Goal: Task Accomplishment & Management: Manage account settings

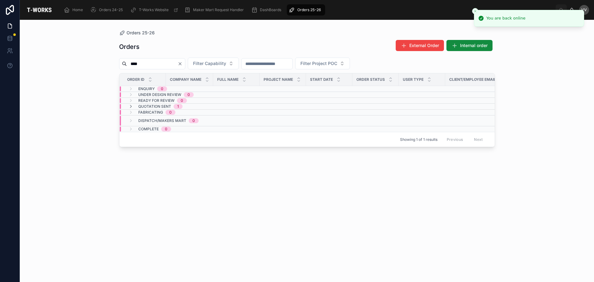
click at [181, 64] on icon "Clear" at bounding box center [180, 64] width 2 height 2
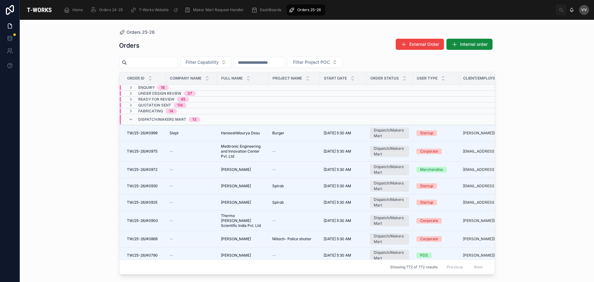
click at [178, 64] on input "text" at bounding box center [152, 62] width 51 height 9
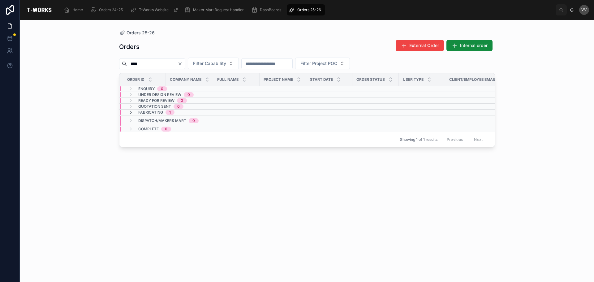
type input "****"
click at [130, 113] on icon at bounding box center [130, 112] width 5 height 5
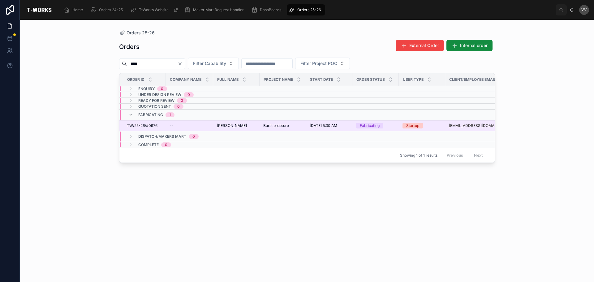
click at [224, 126] on span "[PERSON_NAME]" at bounding box center [232, 125] width 30 height 5
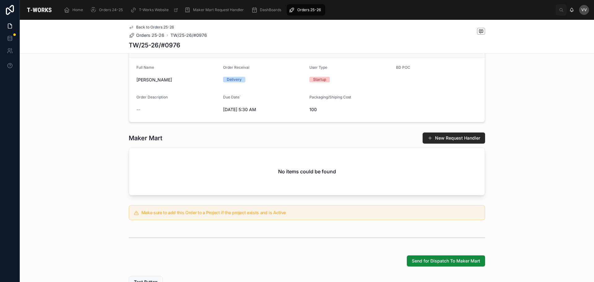
scroll to position [96, 0]
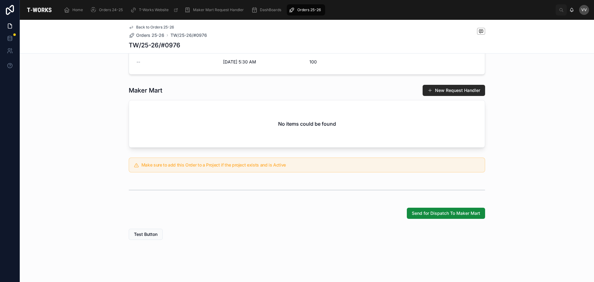
click at [139, 31] on div "Back to Orders 25-26 Orders 25-26 TW/25-26/#0976" at bounding box center [168, 32] width 78 height 14
click at [139, 33] on span "Orders 25-26" at bounding box center [150, 35] width 28 height 6
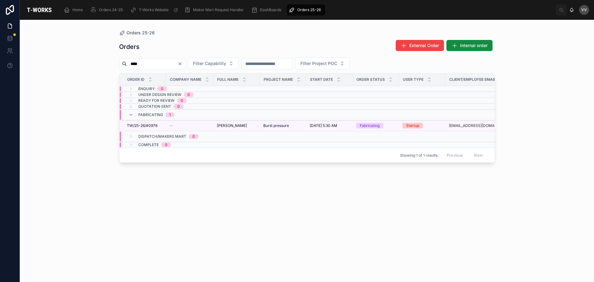
click at [183, 65] on icon "Clear" at bounding box center [180, 63] width 5 height 5
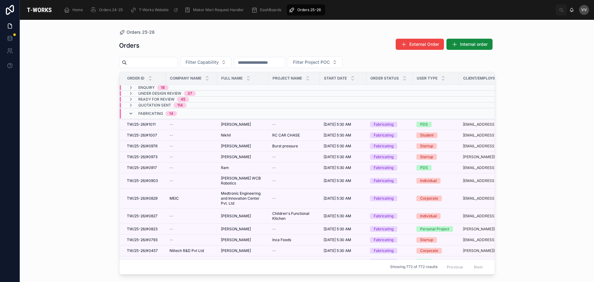
click at [129, 115] on icon at bounding box center [130, 113] width 5 height 5
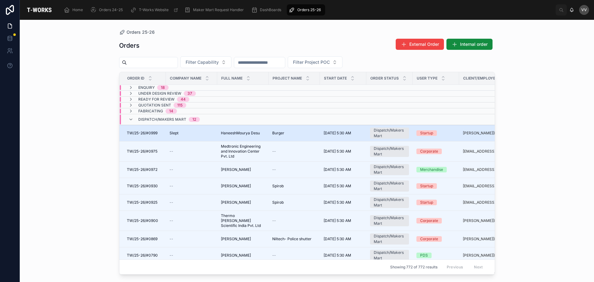
click at [172, 132] on span "Slept" at bounding box center [174, 133] width 9 height 5
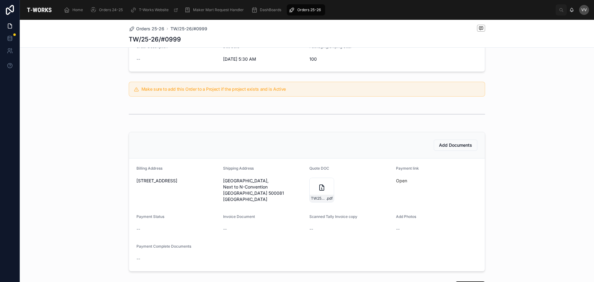
scroll to position [93, 0]
click at [72, 144] on div "Add Documents Billing Address [GEOGRAPHIC_DATA] Shipping Address [GEOGRAPHIC_DA…" at bounding box center [307, 201] width 574 height 145
click at [460, 146] on span "Add Documents" at bounding box center [455, 145] width 33 height 6
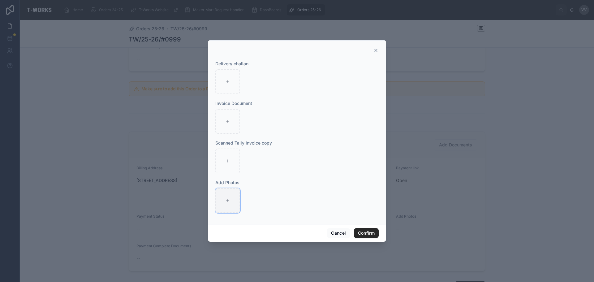
click at [229, 204] on div at bounding box center [227, 200] width 25 height 25
click at [229, 124] on icon at bounding box center [228, 121] width 4 height 4
type input "**********"
click at [229, 202] on icon at bounding box center [228, 200] width 4 height 4
type input "**********"
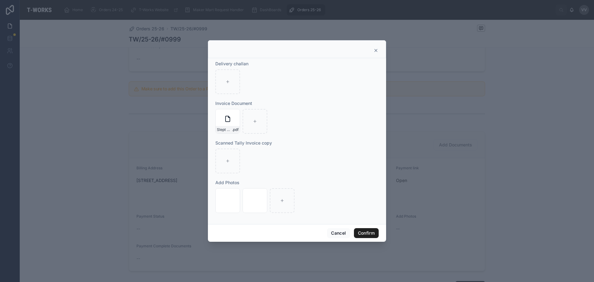
click at [368, 233] on button "Confirm" at bounding box center [366, 233] width 25 height 10
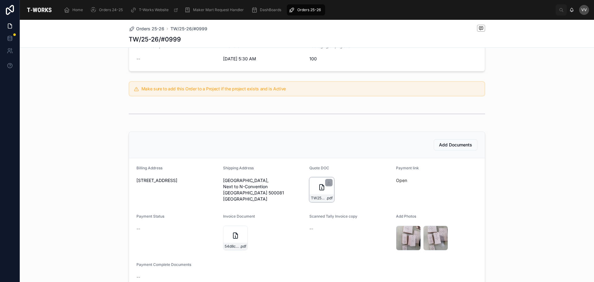
drag, startPoint x: 398, startPoint y: 201, endPoint x: 317, endPoint y: 184, distance: 82.7
click at [318, 184] on icon at bounding box center [321, 187] width 7 height 7
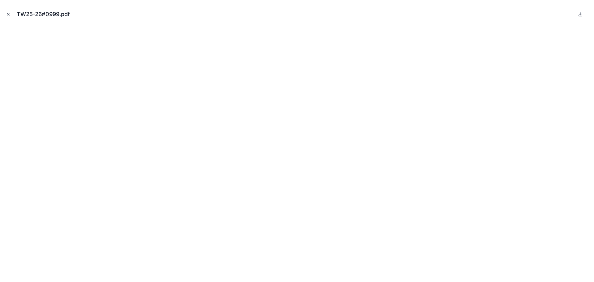
click at [9, 13] on icon "Close modal" at bounding box center [8, 14] width 4 height 4
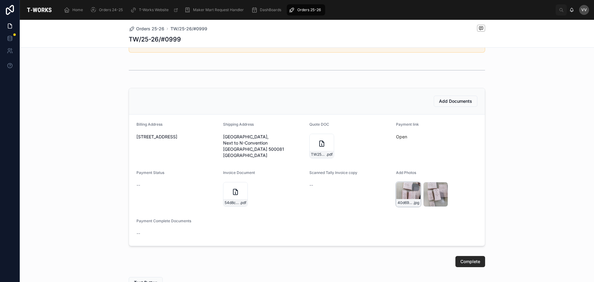
scroll to position [191, 0]
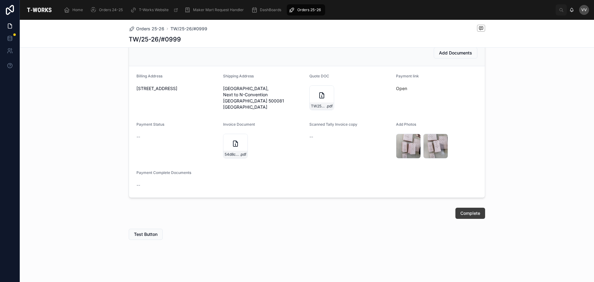
click at [472, 215] on span "Complete" at bounding box center [471, 213] width 20 height 6
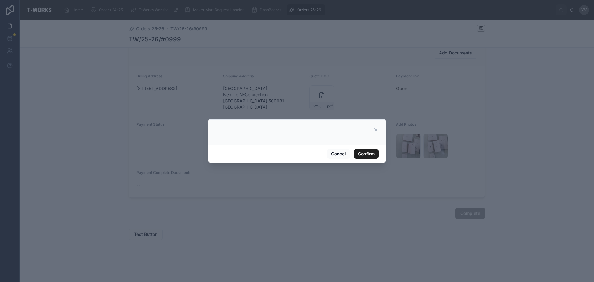
click at [373, 156] on button "Confirm" at bounding box center [366, 154] width 25 height 10
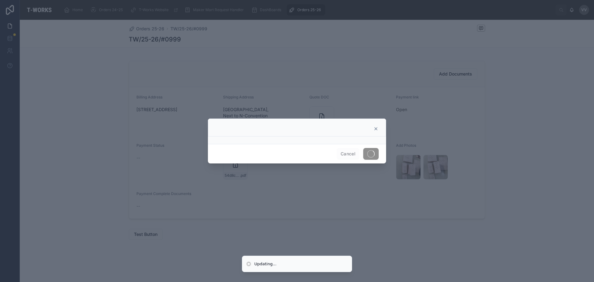
scroll to position [170, 0]
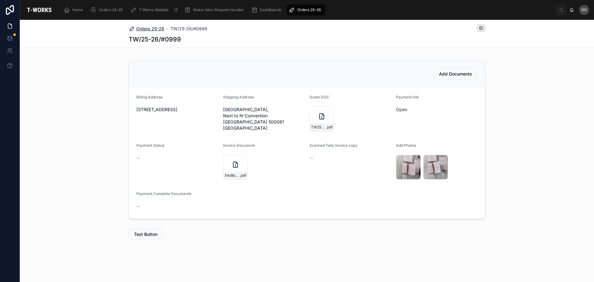
click at [145, 29] on span "Orders 25-26" at bounding box center [150, 29] width 28 height 6
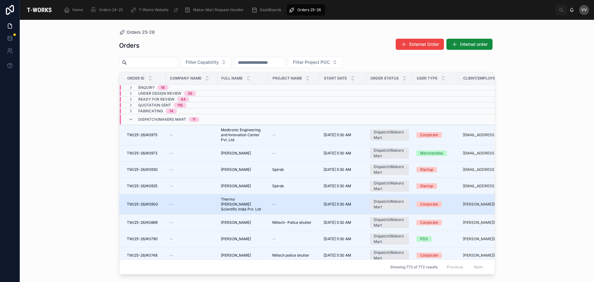
click at [235, 203] on span "Thermo [PERSON_NAME] Scientific India Pvt. Ltd" at bounding box center [243, 204] width 44 height 15
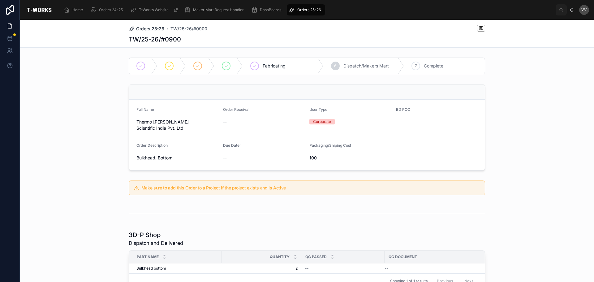
click at [146, 29] on span "Orders 25-26" at bounding box center [150, 29] width 28 height 6
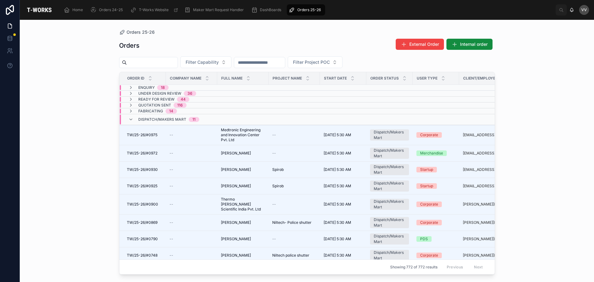
click at [150, 66] on input "text" at bounding box center [152, 62] width 51 height 9
type input "****"
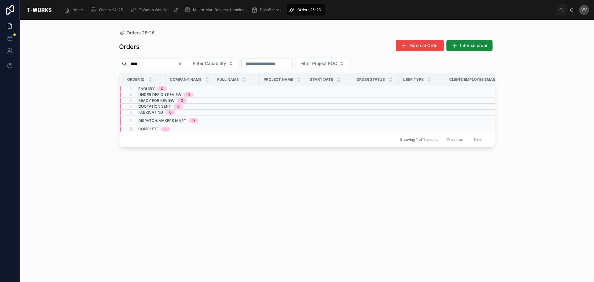
click at [133, 129] on icon at bounding box center [130, 129] width 5 height 5
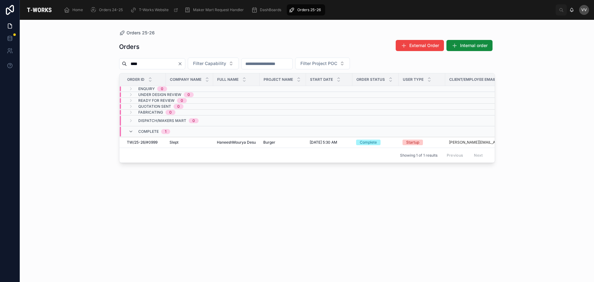
click at [135, 194] on div "Orders External Order Internal order **** Filter Capability Filter Project POC …" at bounding box center [307, 155] width 376 height 239
click at [131, 131] on icon at bounding box center [130, 131] width 5 height 5
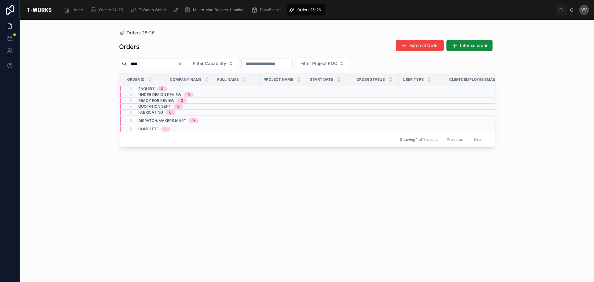
click at [181, 63] on icon "Clear" at bounding box center [180, 64] width 2 height 2
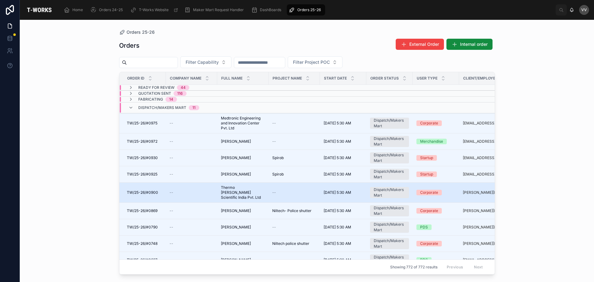
scroll to position [8, 0]
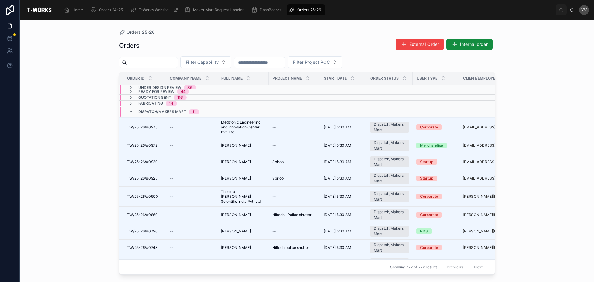
click at [169, 62] on input "text" at bounding box center [152, 62] width 51 height 9
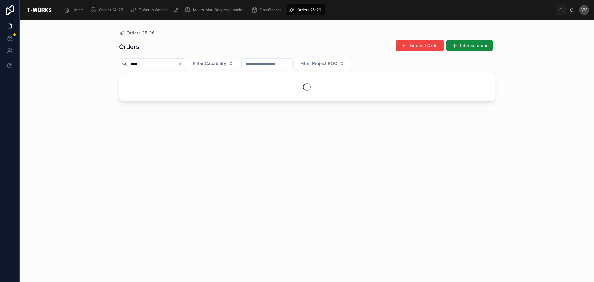
type input "****"
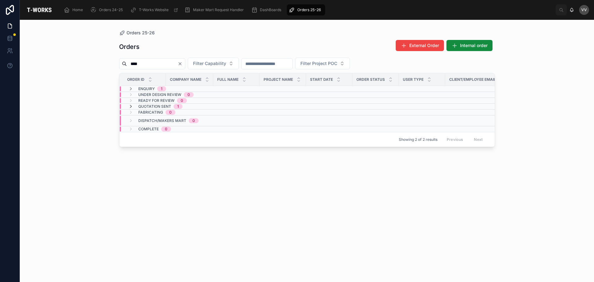
click at [132, 107] on icon at bounding box center [130, 106] width 5 height 5
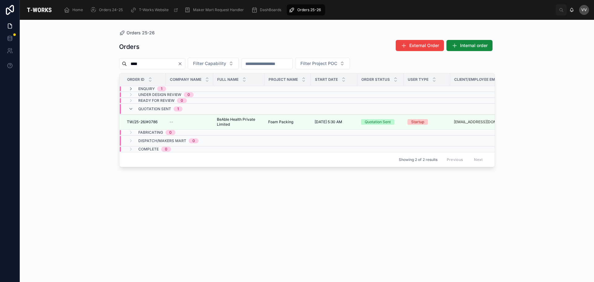
click at [132, 202] on div "Orders External Order Internal order **** Filter Capability Filter Project POC …" at bounding box center [307, 155] width 376 height 239
click at [181, 63] on icon "Clear" at bounding box center [180, 64] width 2 height 2
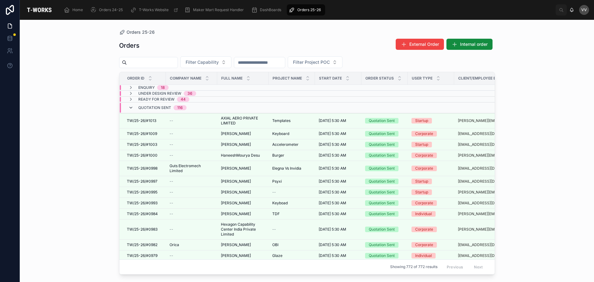
click at [130, 106] on icon at bounding box center [130, 107] width 5 height 5
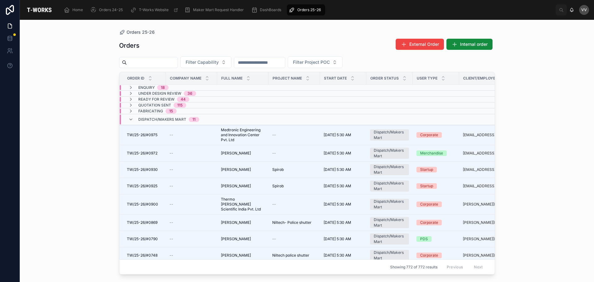
click at [147, 63] on input "text" at bounding box center [152, 62] width 51 height 9
type input "****"
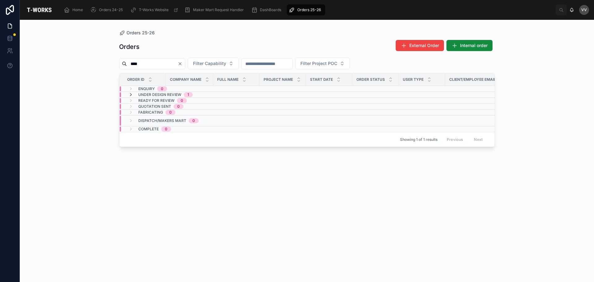
click at [131, 95] on icon at bounding box center [130, 94] width 5 height 5
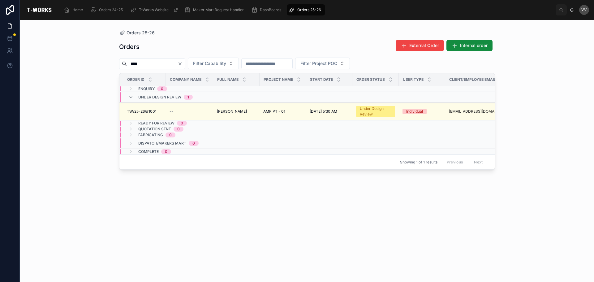
click at [183, 62] on icon "Clear" at bounding box center [180, 63] width 5 height 5
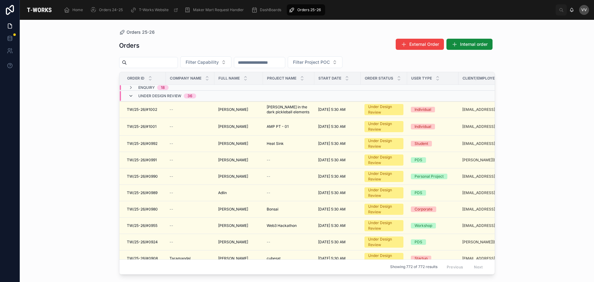
click at [131, 96] on icon at bounding box center [130, 95] width 5 height 5
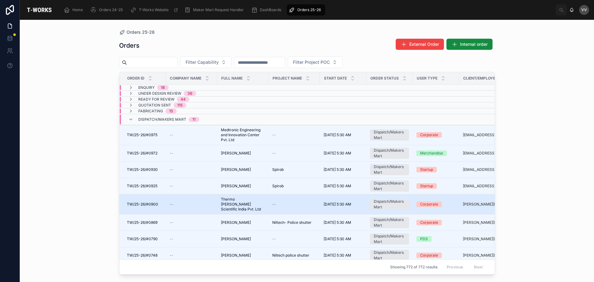
click at [224, 201] on span "Thermo [PERSON_NAME] Scientific India Pvt. Ltd" at bounding box center [243, 204] width 44 height 15
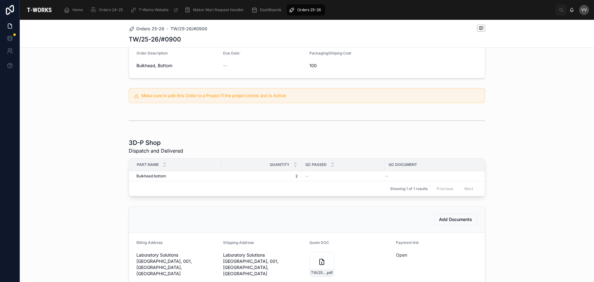
scroll to position [93, 0]
click at [313, 253] on div "TW/25-26/#0900 .pdf" at bounding box center [322, 263] width 25 height 25
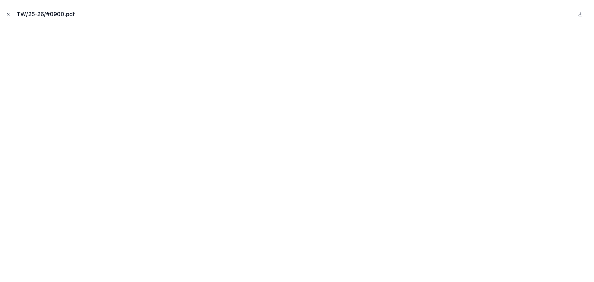
click at [9, 15] on icon "Close modal" at bounding box center [8, 14] width 4 height 4
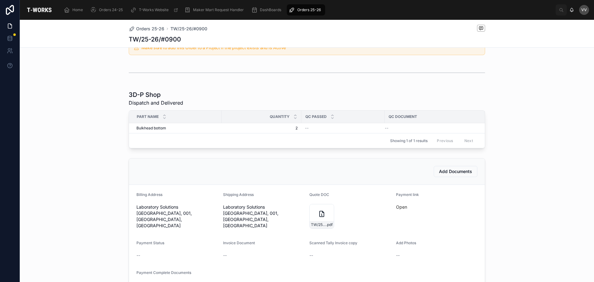
scroll to position [186, 0]
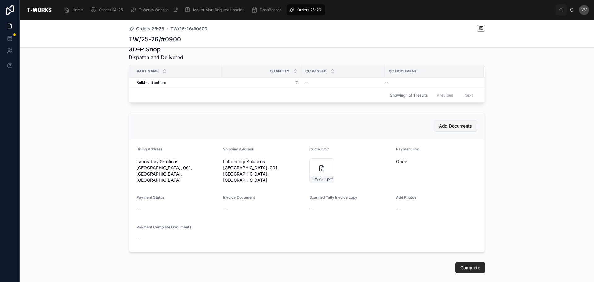
click at [451, 123] on span "Add Documents" at bounding box center [455, 126] width 33 height 6
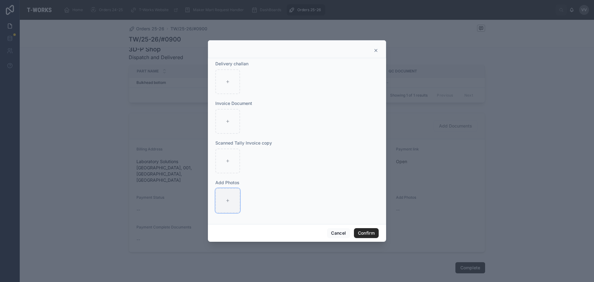
click at [226, 202] on icon at bounding box center [228, 200] width 4 height 4
type input "**********"
click at [228, 117] on div at bounding box center [227, 121] width 25 height 25
type input "**********"
click at [368, 234] on button "Confirm" at bounding box center [366, 233] width 25 height 10
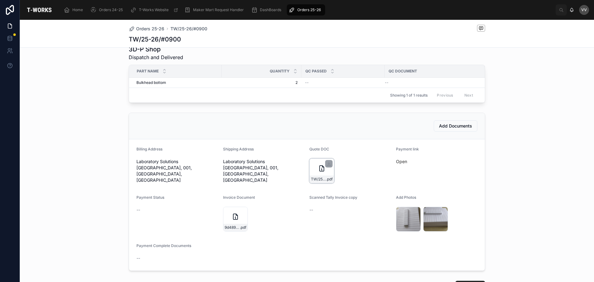
click at [313, 168] on div "TW/25-26/#0900 .pdf" at bounding box center [322, 170] width 25 height 25
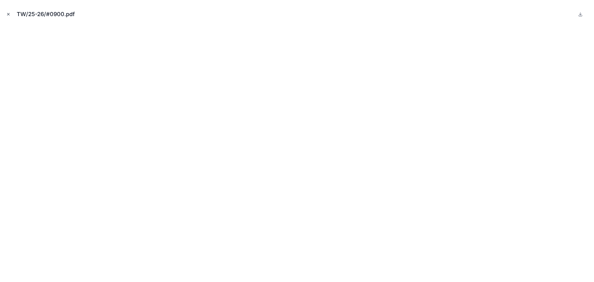
click at [8, 12] on icon "Close modal" at bounding box center [8, 14] width 4 height 4
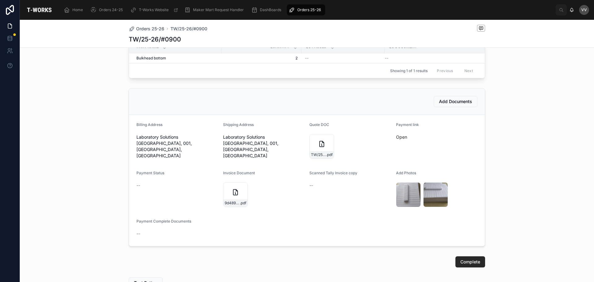
scroll to position [257, 0]
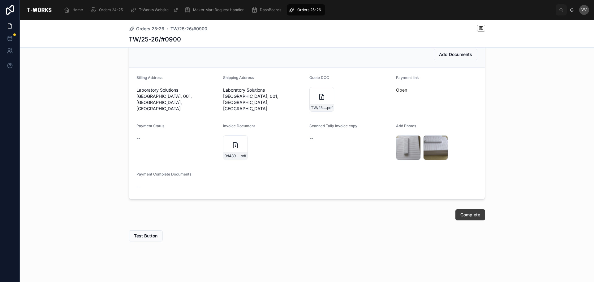
click at [467, 213] on span "Complete" at bounding box center [471, 215] width 20 height 6
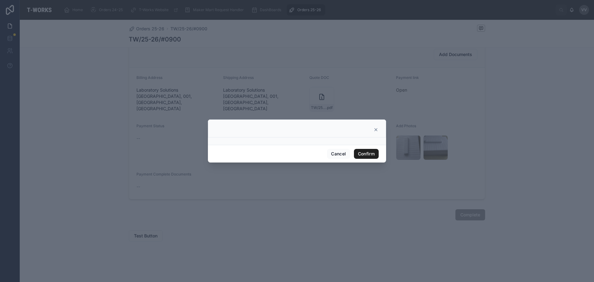
click at [371, 151] on button "Confirm" at bounding box center [366, 154] width 25 height 10
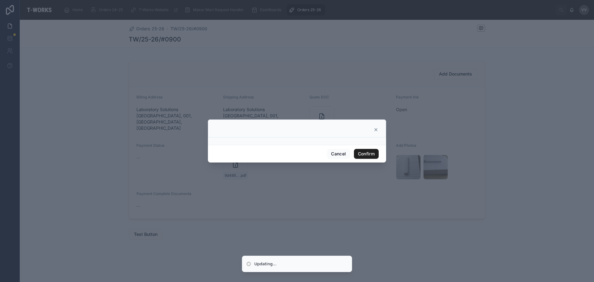
scroll to position [164, 0]
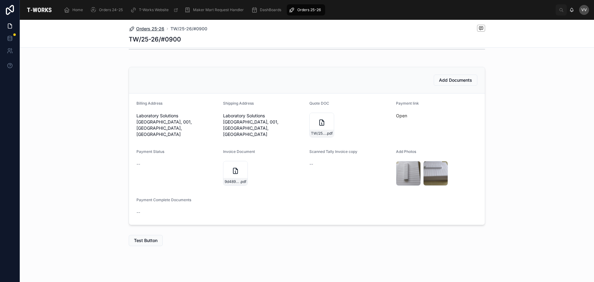
click at [149, 28] on span "Orders 25-26" at bounding box center [150, 29] width 28 height 6
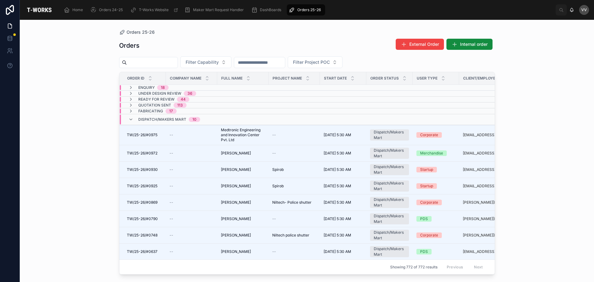
click at [167, 64] on input "text" at bounding box center [152, 62] width 51 height 9
type input "****"
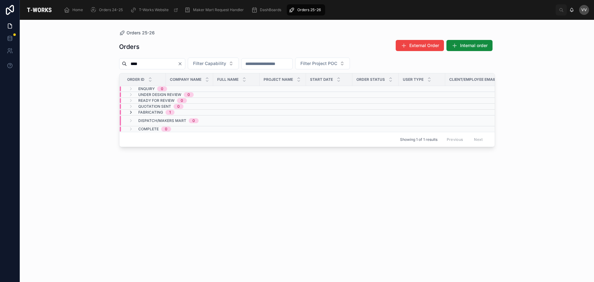
click at [131, 113] on icon at bounding box center [130, 112] width 5 height 5
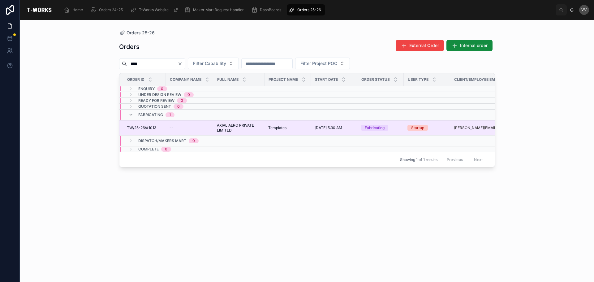
click at [144, 124] on td "TW/25-26/#1013 TW/25-26/#1013" at bounding box center [142, 127] width 46 height 15
click at [145, 127] on span "TW/25-26/#1013" at bounding box center [141, 127] width 29 height 5
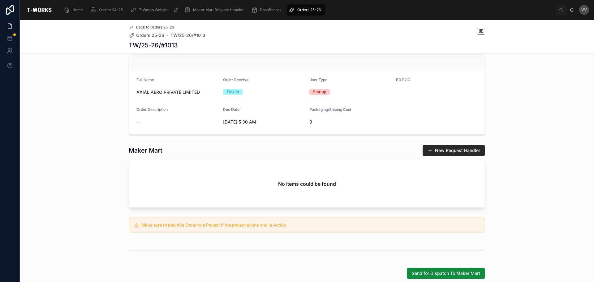
scroll to position [96, 0]
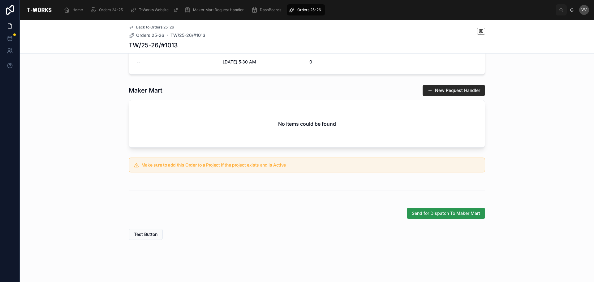
click at [435, 213] on span "Send for Dispatch To Maker Mart" at bounding box center [446, 213] width 68 height 6
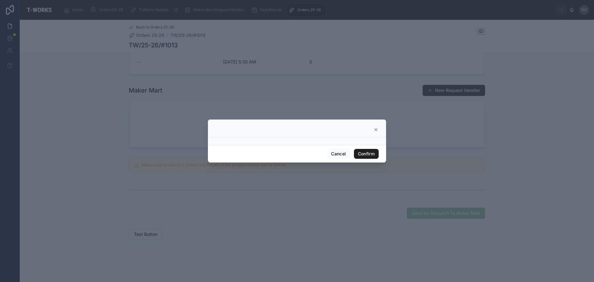
click at [364, 154] on button "Confirm" at bounding box center [366, 154] width 25 height 10
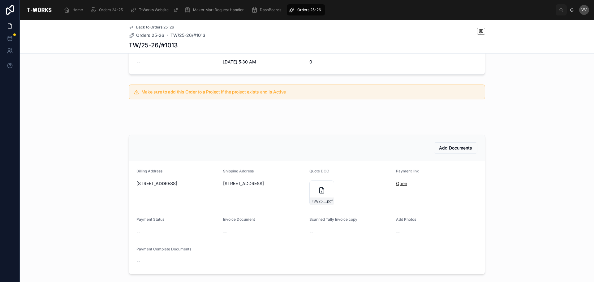
click at [398, 181] on link "Open" at bounding box center [401, 183] width 11 height 5
click at [145, 35] on span "Orders 25-26" at bounding box center [150, 35] width 28 height 6
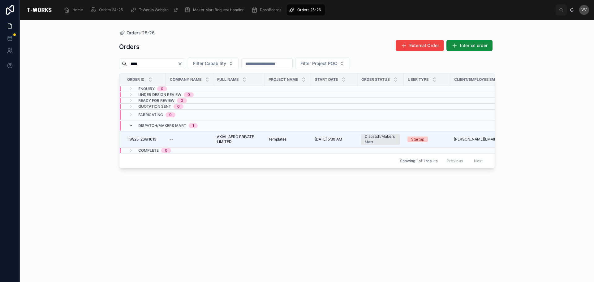
click at [129, 126] on icon at bounding box center [130, 125] width 5 height 5
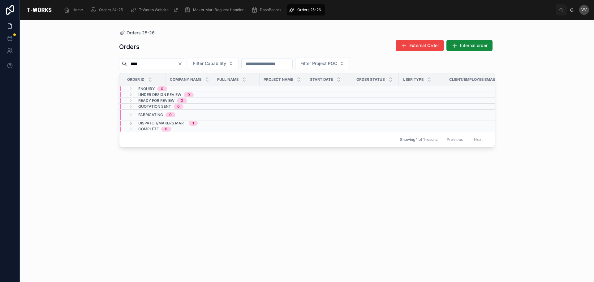
click at [181, 64] on icon "Clear" at bounding box center [180, 64] width 2 height 2
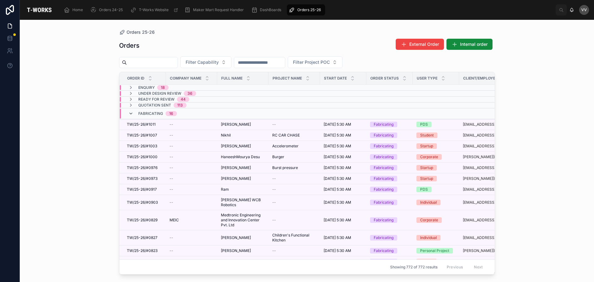
click at [129, 113] on icon at bounding box center [130, 113] width 5 height 5
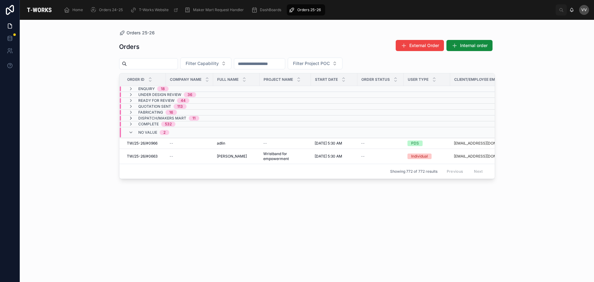
click at [131, 117] on icon at bounding box center [130, 118] width 5 height 5
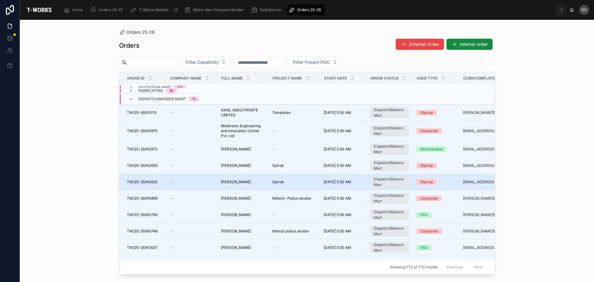
scroll to position [31, 0]
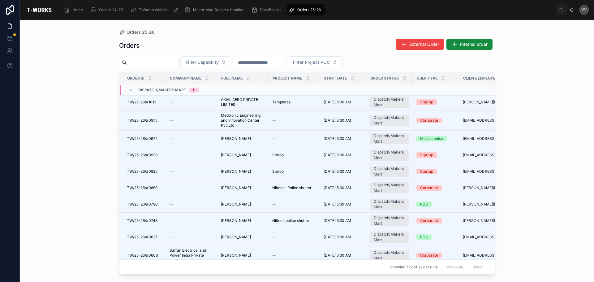
click at [155, 62] on input "text" at bounding box center [152, 62] width 51 height 9
click at [177, 64] on input "text" at bounding box center [152, 62] width 51 height 9
type input "****"
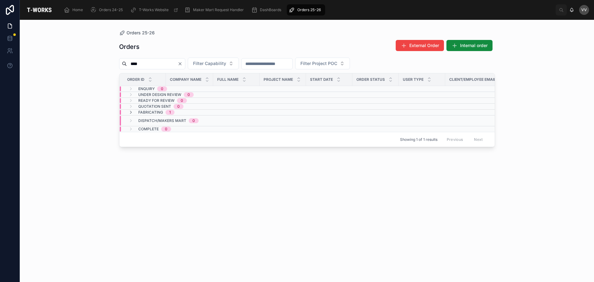
click at [128, 112] on div "Fabricating 1" at bounding box center [151, 112] width 61 height 5
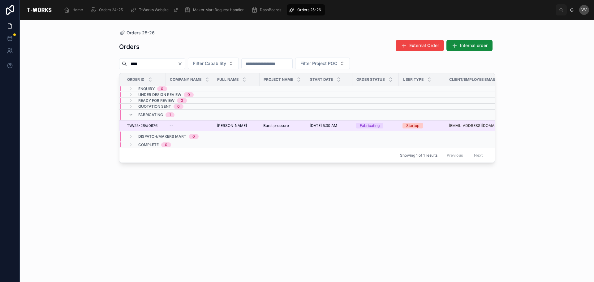
click at [224, 124] on span "[PERSON_NAME]" at bounding box center [232, 125] width 30 height 5
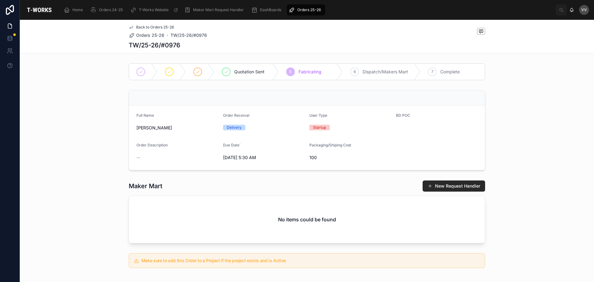
scroll to position [96, 0]
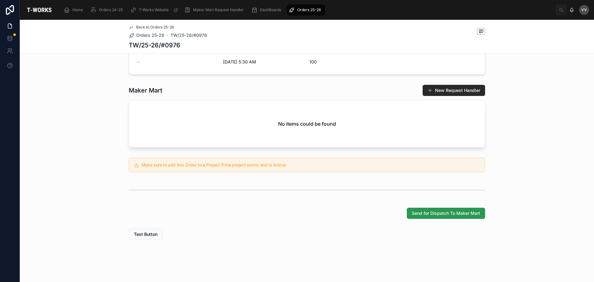
click at [437, 212] on span "Send for Dispatch To Maker Mart" at bounding box center [446, 213] width 68 height 6
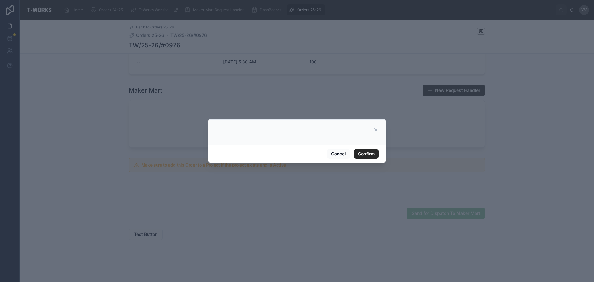
click at [370, 147] on div "Cancel Confirm" at bounding box center [297, 154] width 178 height 18
click at [371, 155] on button "Confirm" at bounding box center [366, 154] width 25 height 10
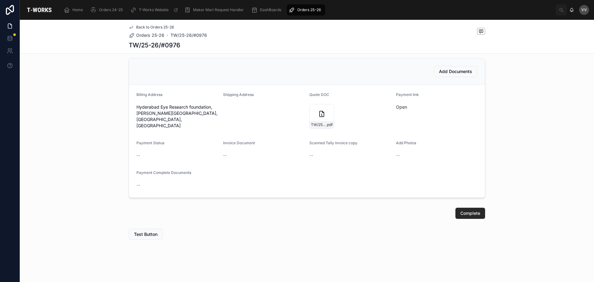
scroll to position [275, 0]
click at [318, 112] on icon at bounding box center [321, 113] width 7 height 7
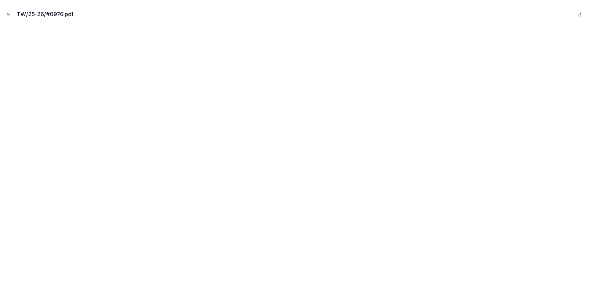
click at [9, 12] on button "Close modal" at bounding box center [8, 14] width 7 height 7
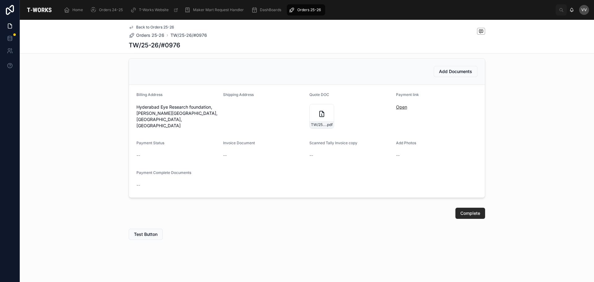
click at [398, 107] on link "Open" at bounding box center [401, 106] width 11 height 5
click at [150, 35] on span "Orders 25-26" at bounding box center [150, 35] width 28 height 6
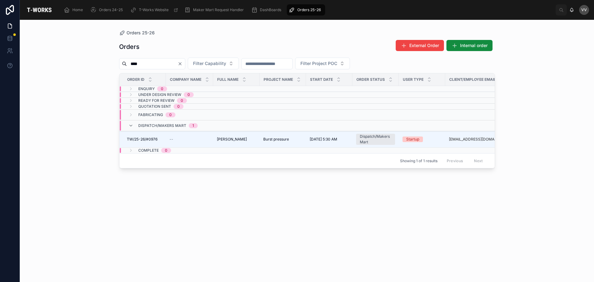
click at [183, 61] on icon "Clear" at bounding box center [180, 63] width 5 height 5
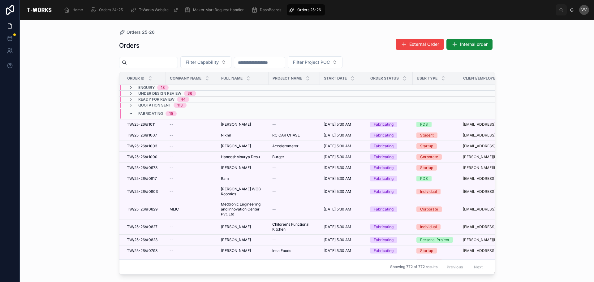
click at [131, 112] on icon at bounding box center [130, 113] width 5 height 5
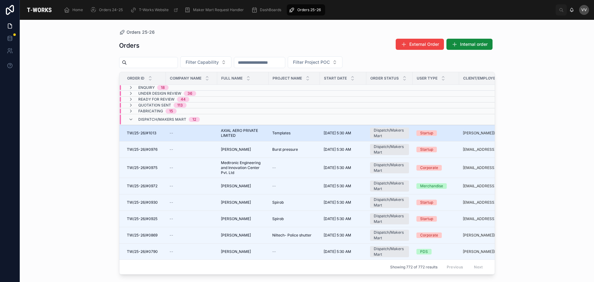
click at [145, 134] on span "TW/25-26/#1013" at bounding box center [141, 133] width 29 height 5
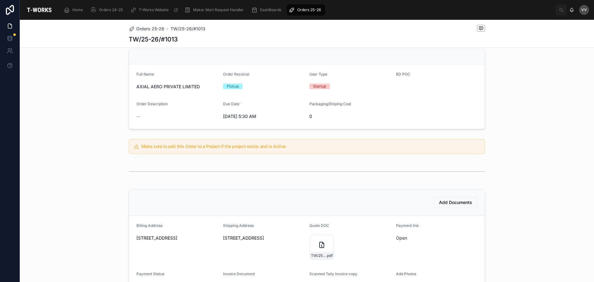
scroll to position [93, 0]
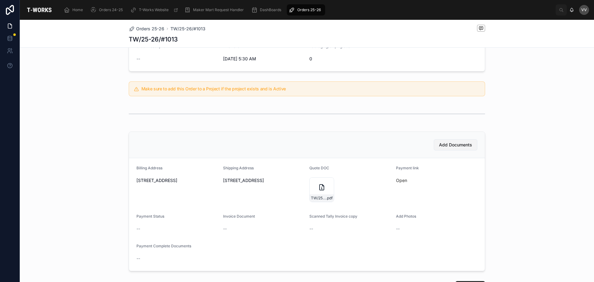
click at [461, 147] on span "Add Documents" at bounding box center [455, 145] width 33 height 6
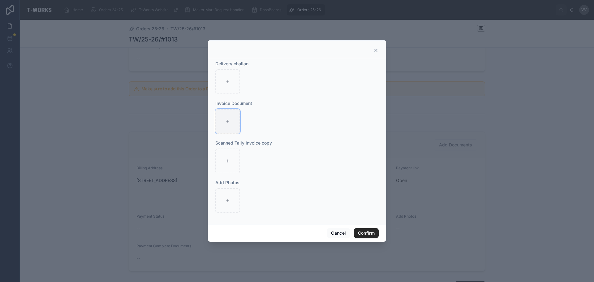
click at [232, 125] on div at bounding box center [227, 121] width 25 height 25
type input "**********"
click at [230, 205] on div at bounding box center [227, 200] width 25 height 25
click at [221, 203] on div at bounding box center [227, 200] width 25 height 25
type input "**********"
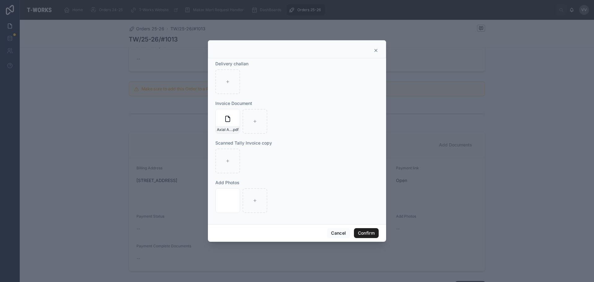
click at [368, 235] on button "Confirm" at bounding box center [366, 233] width 25 height 10
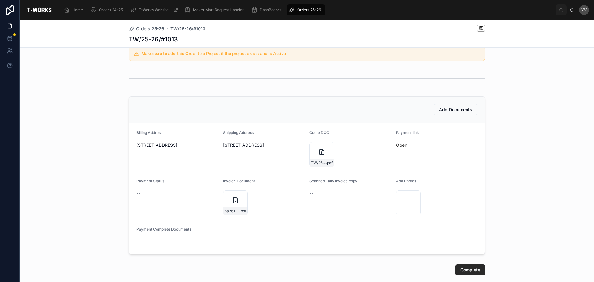
scroll to position [185, 0]
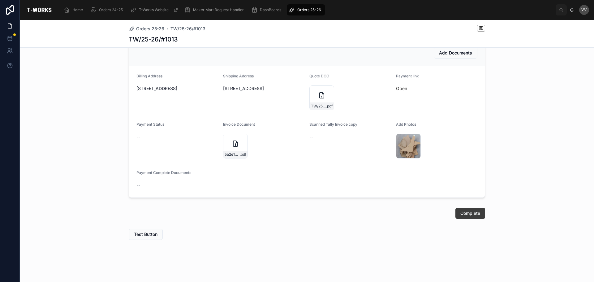
click at [467, 214] on span "Complete" at bounding box center [471, 213] width 20 height 6
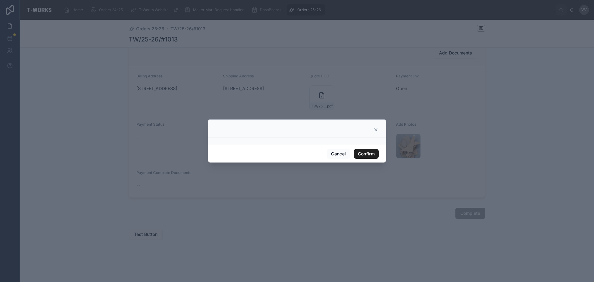
click at [367, 154] on button "Confirm" at bounding box center [366, 154] width 25 height 10
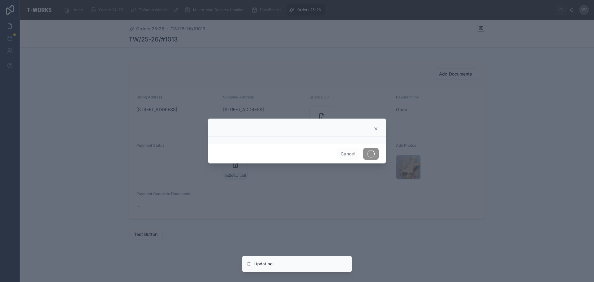
scroll to position [164, 0]
